Goal: Navigation & Orientation: Find specific page/section

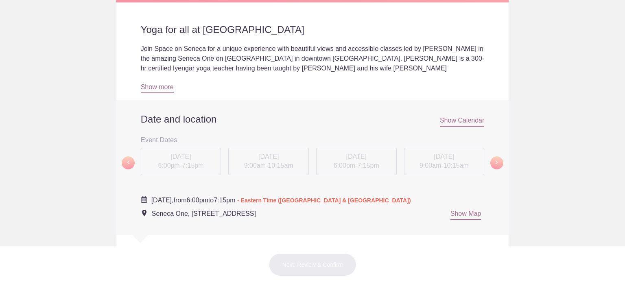
scroll to position [241, 0]
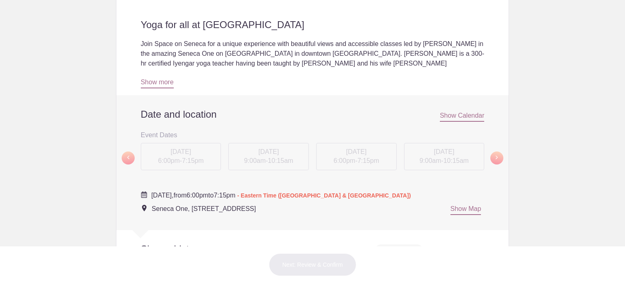
click at [450, 114] on span "Show Calendar" at bounding box center [462, 117] width 44 height 10
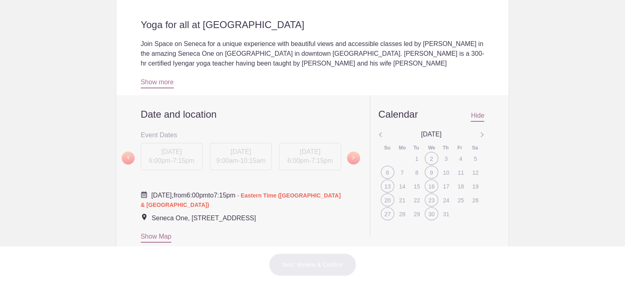
click at [378, 134] on img at bounding box center [380, 135] width 4 height 11
click at [480, 133] on img at bounding box center [482, 135] width 4 height 11
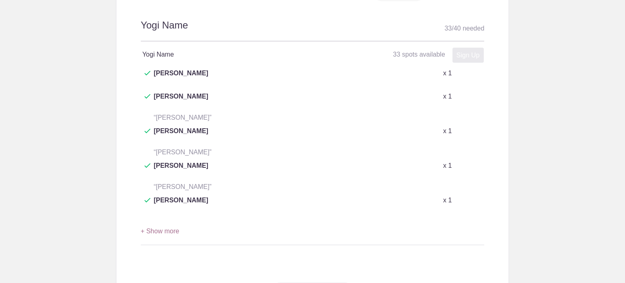
scroll to position [525, 0]
click at [169, 220] on button "+ Show more" at bounding box center [160, 233] width 39 height 26
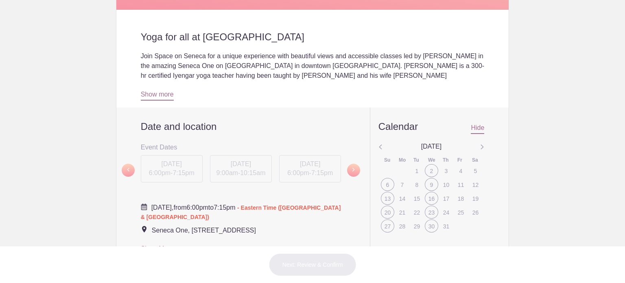
scroll to position [218, 0]
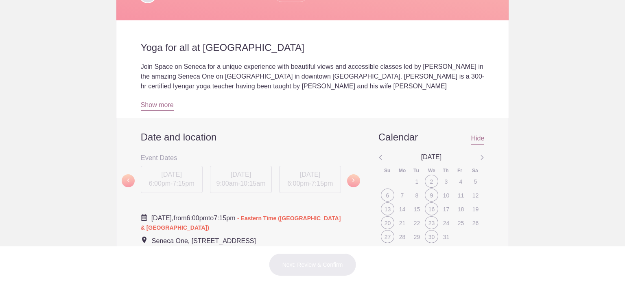
click at [480, 158] on img at bounding box center [482, 158] width 4 height 11
click at [375, 156] on div "Calendar Hide November 2024 Su Mo Tu We Th Fr Sa 1 2 3 4 5 6 7 8 9 10 11 12 13 …" at bounding box center [427, 187] width 115 height 139
click at [542, 149] on body "Login Sign up for Free Login Loading page Loading page Space on Seneca @ Seneca…" at bounding box center [312, 141] width 625 height 283
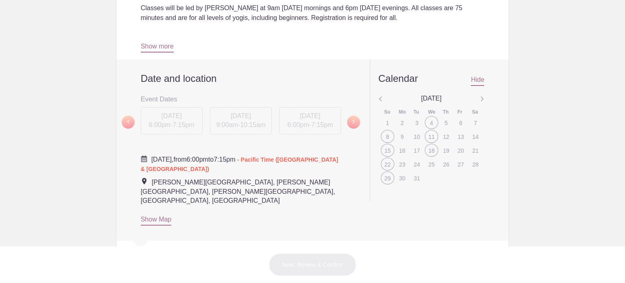
scroll to position [294, 0]
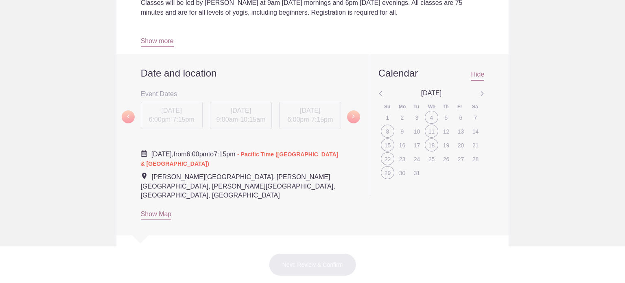
click at [480, 93] on img at bounding box center [482, 94] width 4 height 11
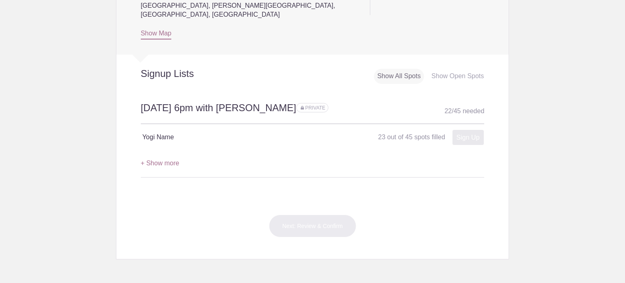
scroll to position [478, 0]
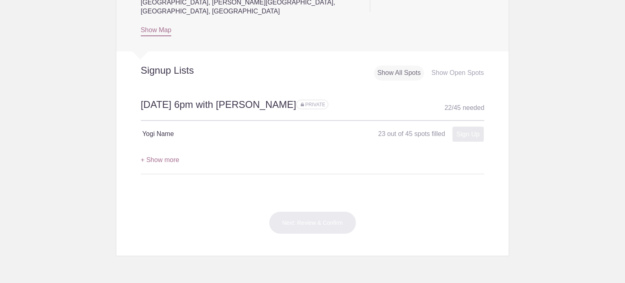
click at [168, 149] on button "+ Show more" at bounding box center [160, 160] width 39 height 26
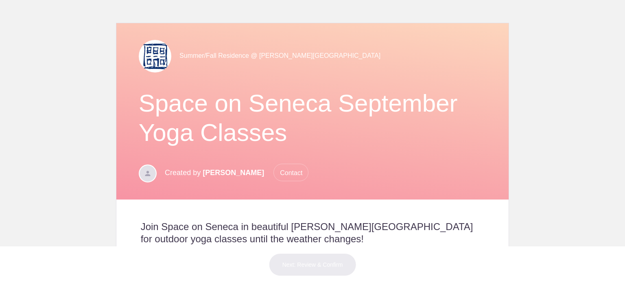
scroll to position [35, 0]
